Goal: Information Seeking & Learning: Understand process/instructions

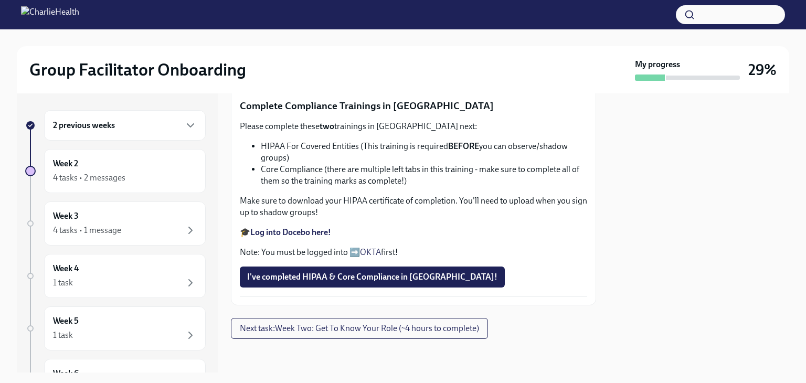
scroll to position [653, 0]
click at [344, 272] on span "I've completed HIPAA & Core Compliance in [GEOGRAPHIC_DATA]!" at bounding box center [372, 277] width 250 height 10
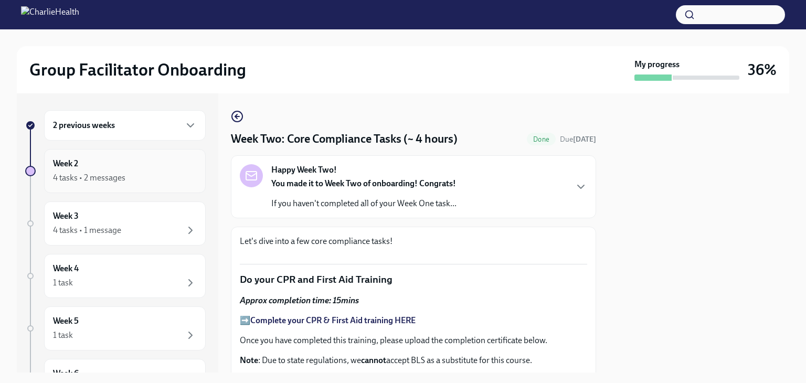
click at [102, 162] on div "Week 2 4 tasks • 2 messages" at bounding box center [125, 171] width 144 height 26
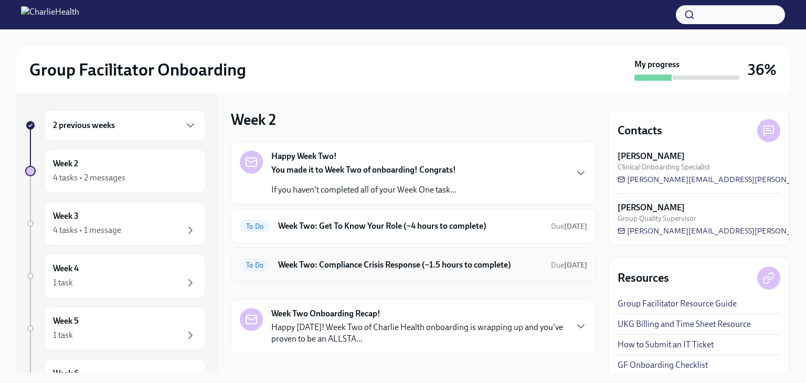
click at [353, 262] on h6 "Week Two: Compliance Crisis Response (~1.5 hours to complete)" at bounding box center [410, 265] width 264 height 12
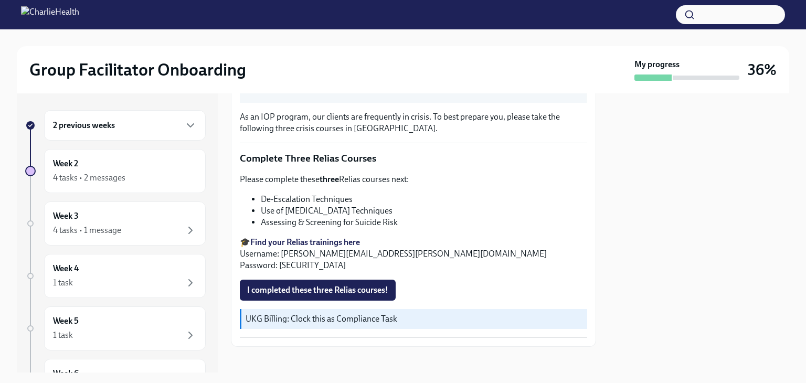
scroll to position [359, 0]
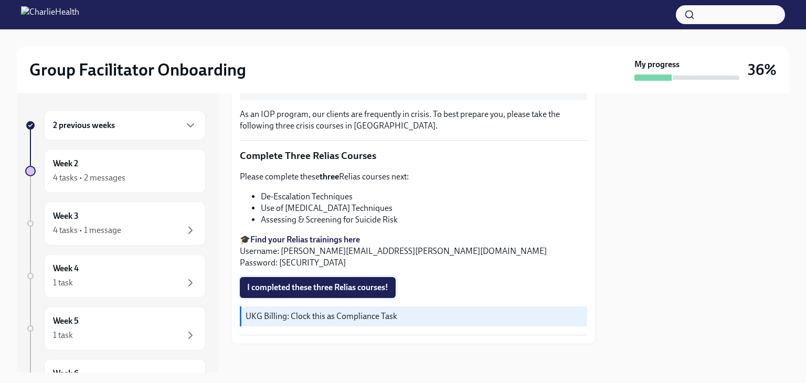
click at [361, 286] on span "I completed these three Relias courses!" at bounding box center [317, 287] width 141 height 10
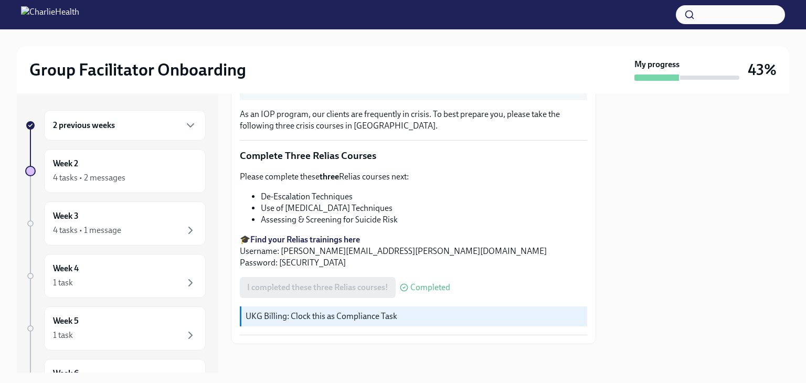
click at [294, 235] on strong "Find your Relias trainings here" at bounding box center [305, 240] width 110 height 10
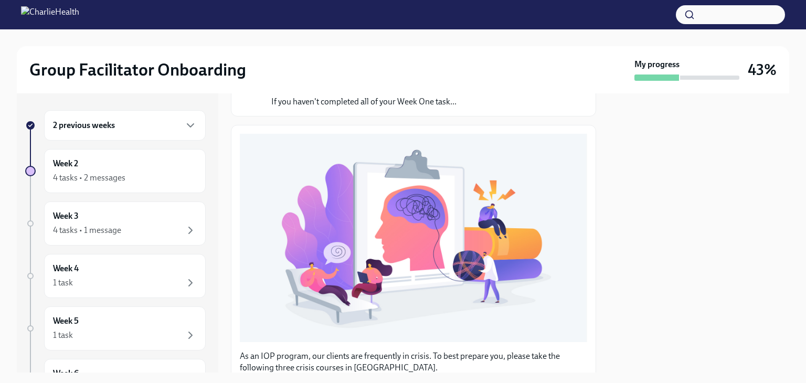
scroll to position [0, 0]
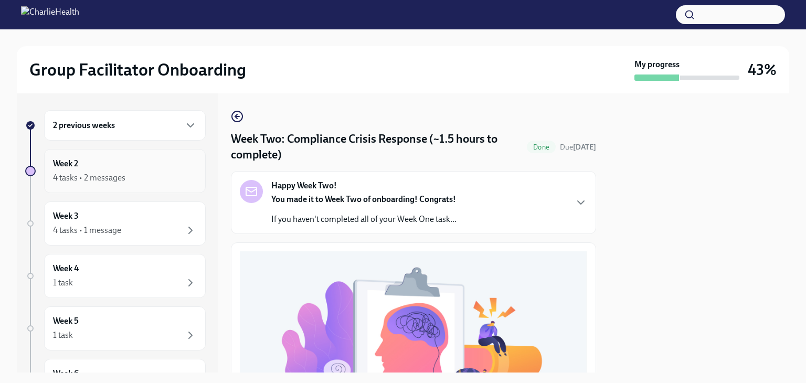
click at [86, 170] on div "Week 2 4 tasks • 2 messages" at bounding box center [125, 171] width 144 height 26
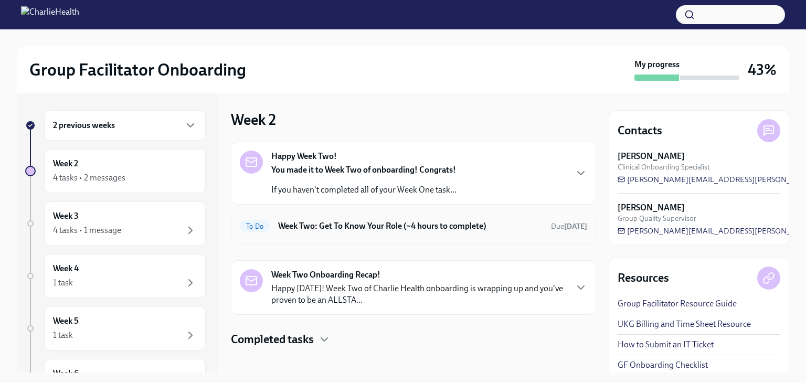
click at [311, 229] on h6 "Week Two: Get To Know Your Role (~4 hours to complete)" at bounding box center [410, 226] width 264 height 12
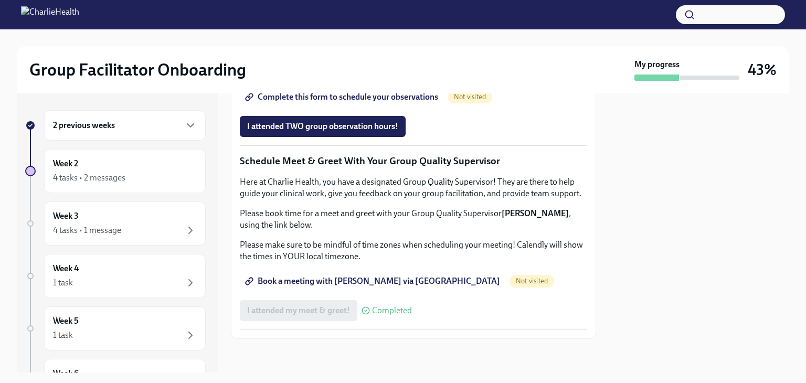
scroll to position [858, 0]
click at [363, 102] on span "Complete this form to schedule your observations" at bounding box center [342, 97] width 191 height 10
click at [120, 222] on div "Week 3 4 tasks • 1 message" at bounding box center [125, 223] width 144 height 26
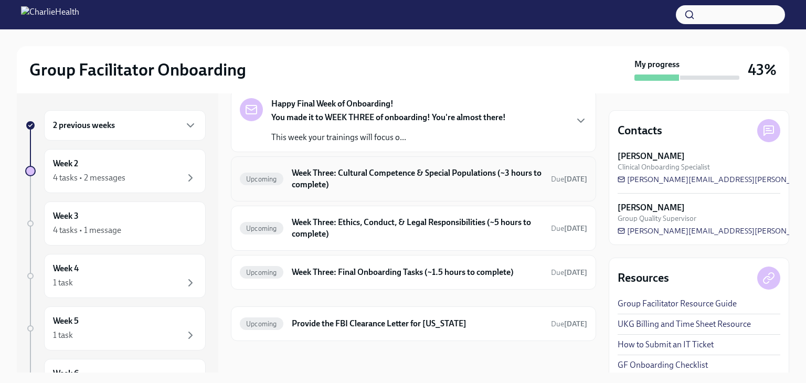
scroll to position [54, 0]
click at [367, 271] on h6 "Week Three: Final Onboarding Tasks (~1.5 hours to complete)" at bounding box center [417, 271] width 251 height 12
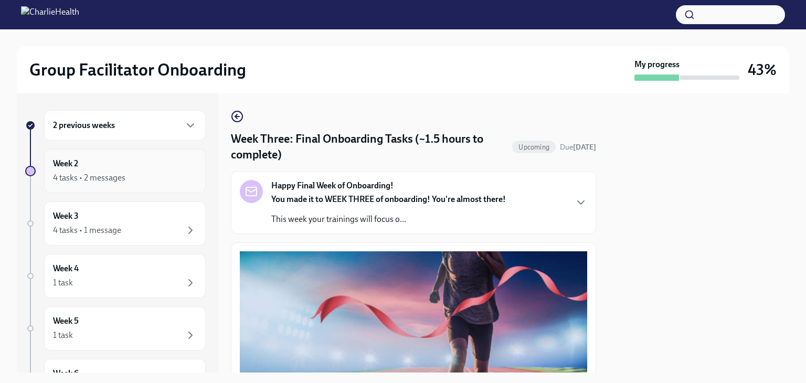
click at [128, 175] on div "4 tasks • 2 messages" at bounding box center [125, 178] width 144 height 13
